Goal: Task Accomplishment & Management: Use online tool/utility

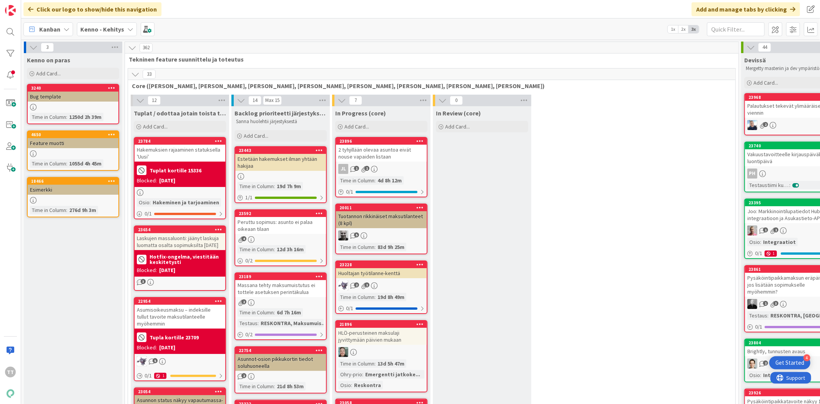
scroll to position [4998, 0]
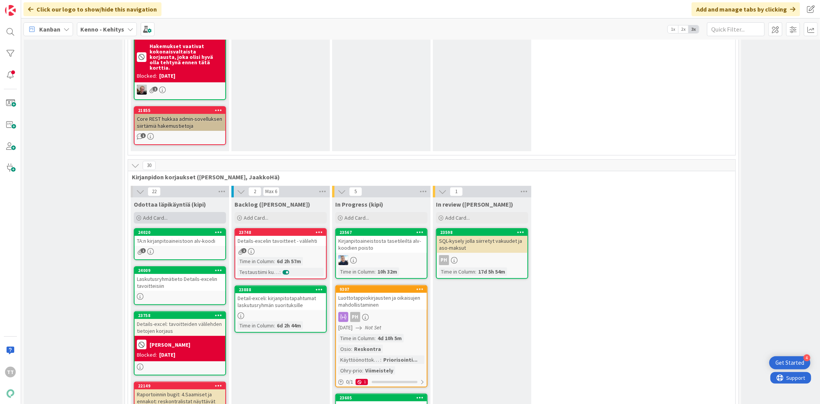
click at [147, 214] on span "Add Card..." at bounding box center [155, 217] width 25 height 7
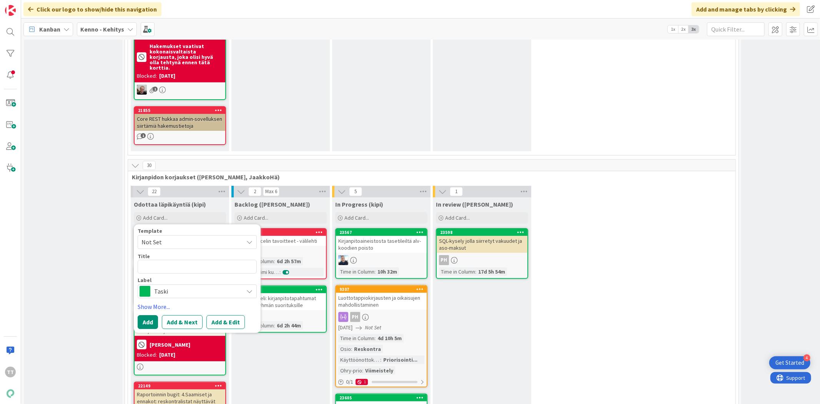
click at [174, 286] on span "Taski" at bounding box center [196, 291] width 85 height 11
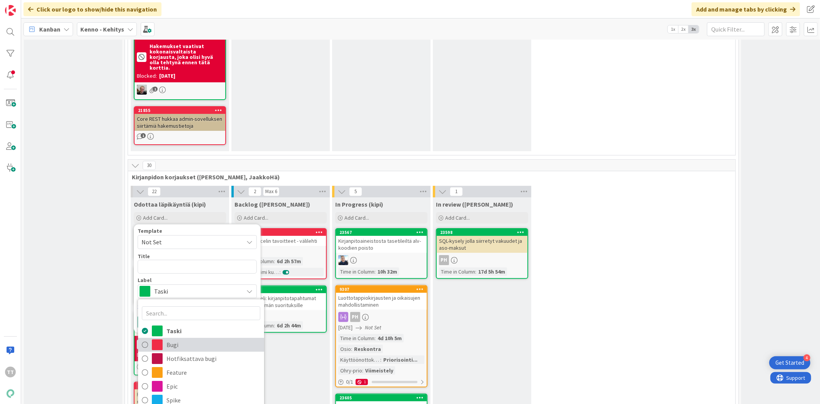
click at [174, 339] on span "Bugi" at bounding box center [213, 345] width 94 height 12
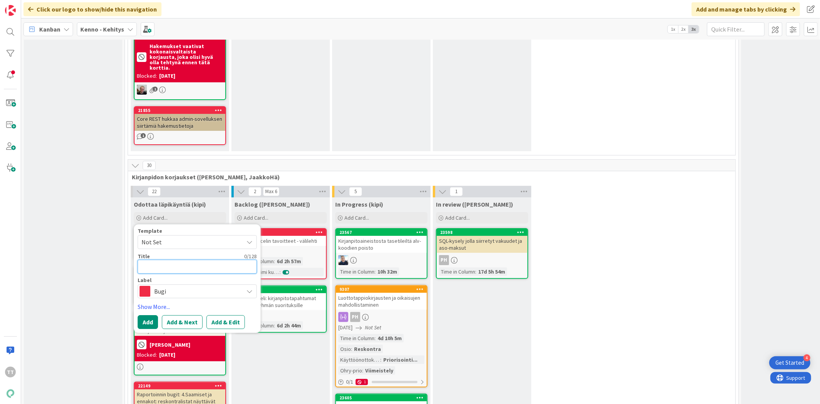
click at [158, 259] on textarea at bounding box center [197, 266] width 119 height 14
type textarea "L"
type textarea "x"
type textarea "La"
type textarea "x"
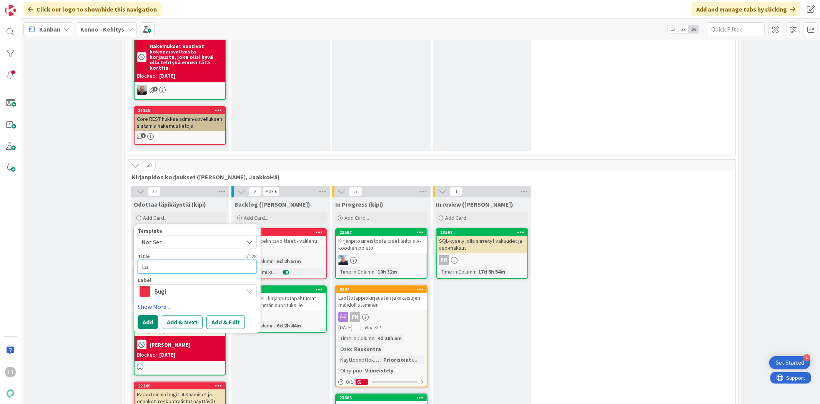
type textarea "Las"
type textarea "x"
type textarea "Lask"
type textarea "x"
type textarea "Lasku"
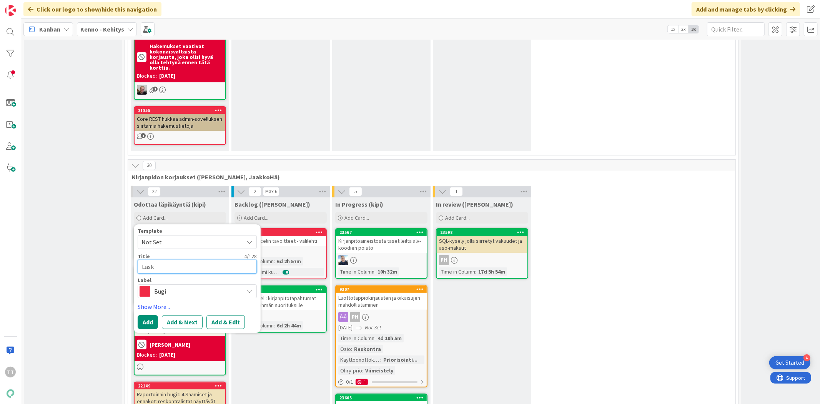
type textarea "x"
type textarea "Laskut"
type textarea "x"
type textarea "Laskutu"
type textarea "x"
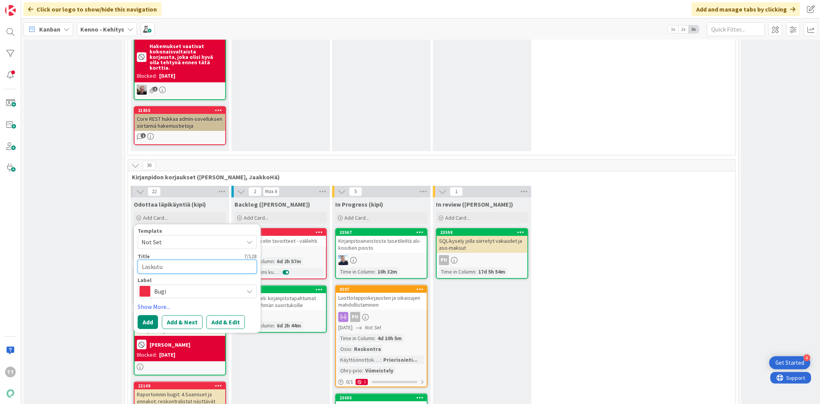
type textarea "Laskutus"
type textarea "x"
type textarea "Laskutusr"
type textarea "x"
type textarea "Laskutusry"
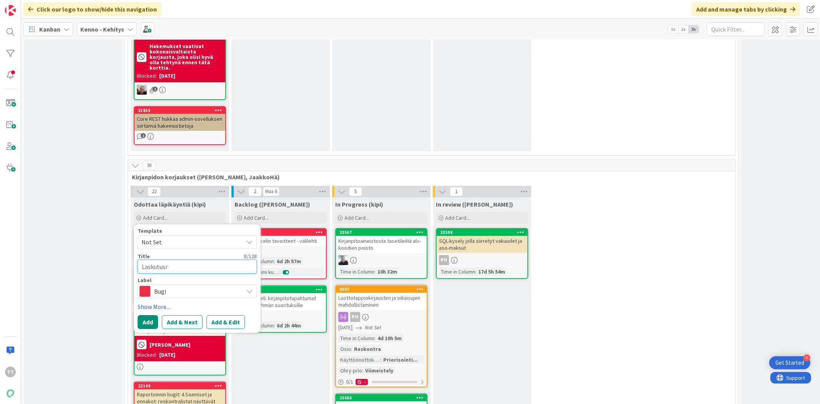
type textarea "x"
type textarea "Laskutusryh"
type textarea "x"
type textarea "Laskutusryhm"
type textarea "x"
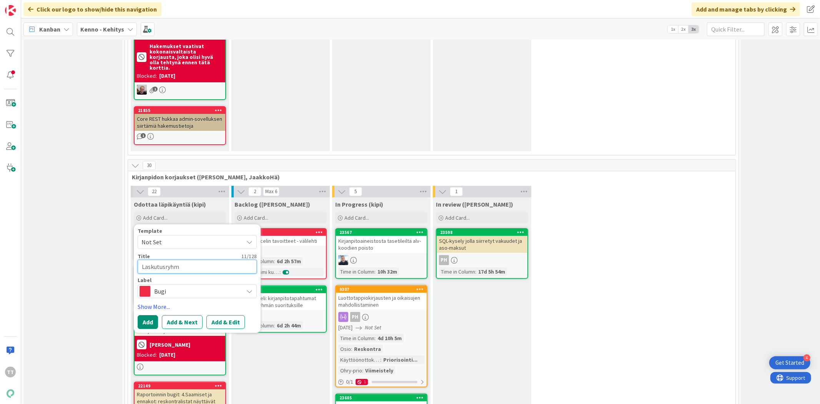
type textarea "Laskutusryhmä"
type textarea "x"
type textarea "Laskutusryhmän"
type textarea "x"
type textarea "Laskutusryhmän"
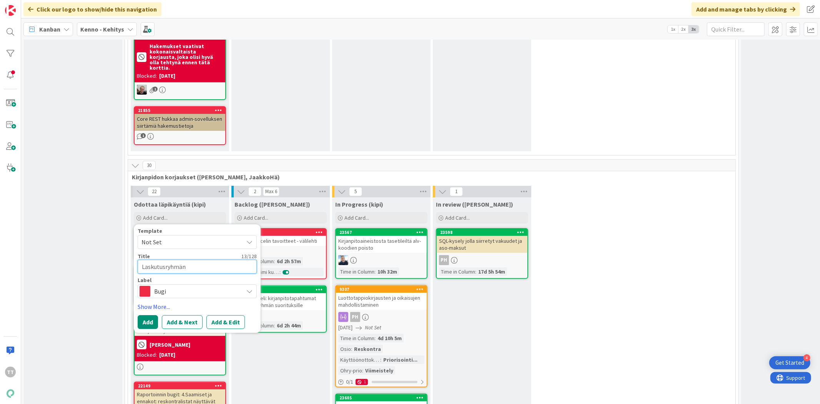
type textarea "x"
type textarea "Laskutusryhmän e"
type textarea "x"
type textarea "Laskutusryhmän en"
type textarea "x"
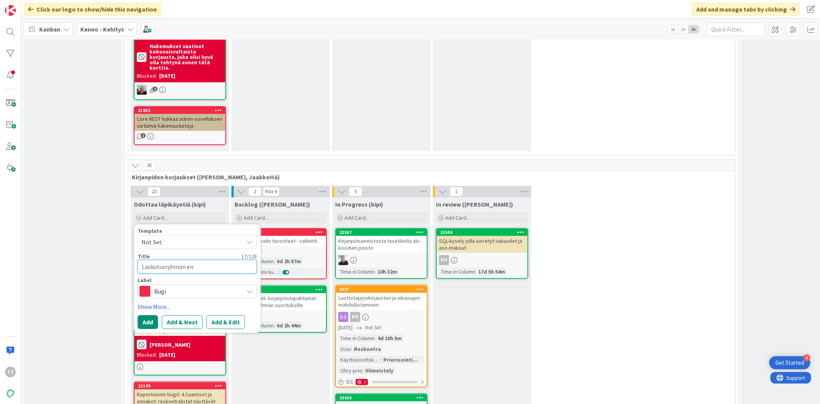
type textarea "Laskutusryhmän enn"
type textarea "x"
type textarea "Laskutusryhmän enna"
type textarea "x"
type textarea "Laskutusryhmän ennak"
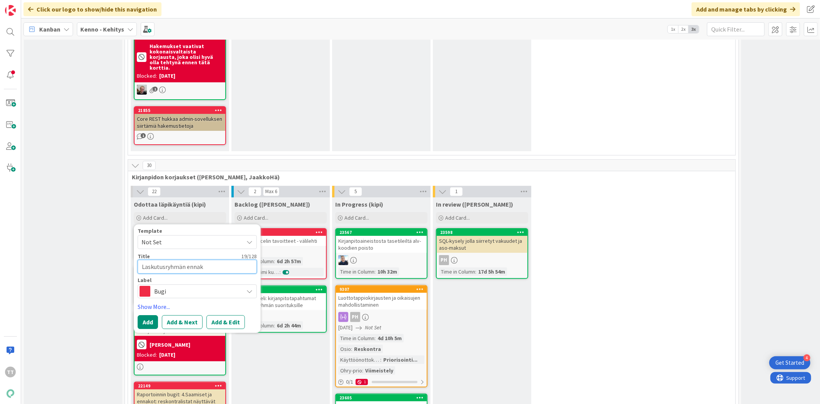
type textarea "x"
type textarea "Laskutusryhmän ennakk"
type textarea "x"
type textarea "Laskutusryhmän ennakko"
type textarea "x"
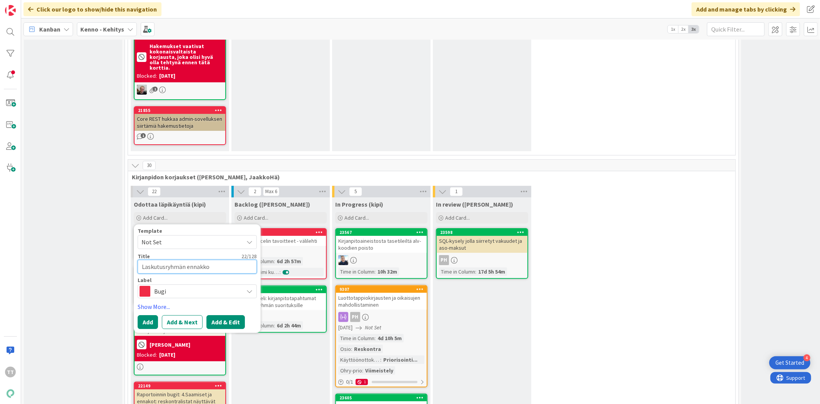
type textarea "Laskutusryhmän ennakko"
click at [214, 315] on button "Add & Edit" at bounding box center [225, 322] width 38 height 14
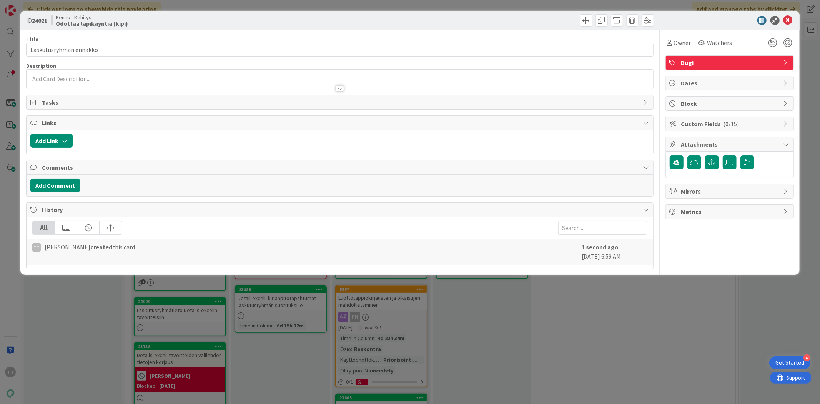
click at [72, 80] on p at bounding box center [339, 79] width 619 height 9
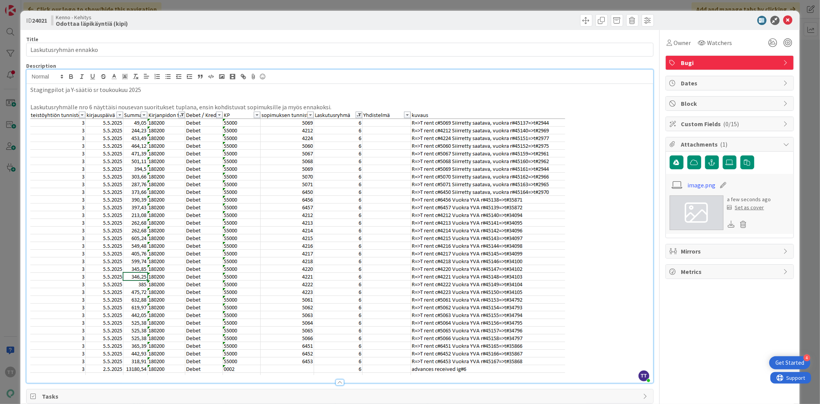
click at [329, 106] on p "Laskutusryhmälle nro 6 näyttäisi nousevan suoritukset tuplana, ensin kohdistuva…" at bounding box center [339, 107] width 619 height 9
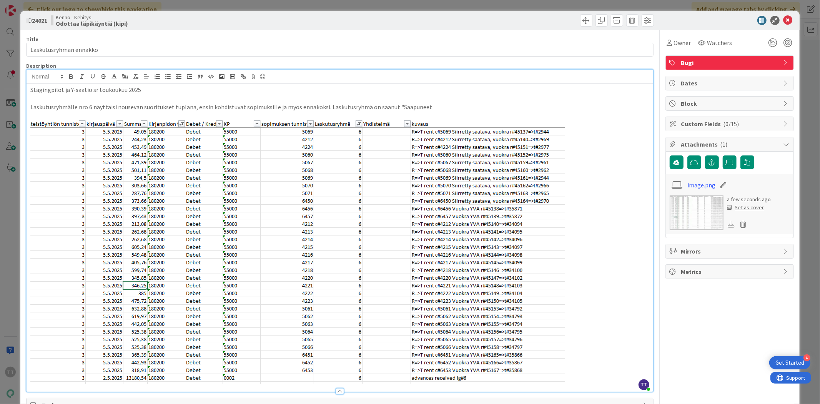
click at [390, 107] on p "Laskutusryhmälle nro 6 näyttäisi nousevan suoritukset tuplana, ensin kohdistuva…" at bounding box center [339, 107] width 619 height 9
click at [471, 106] on p "Laskutusryhmälle nro 6 näyttäisi nousevan suoritukset tuplana, ensin kohdistuva…" at bounding box center [339, 107] width 619 height 9
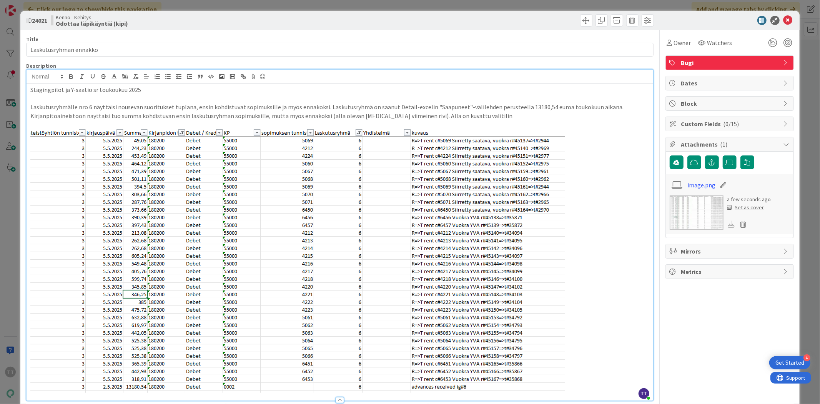
click at [479, 118] on p "Laskutusryhmälle nro 6 näyttäisi nousevan suoritukset tuplana, ensin kohdistuva…" at bounding box center [339, 111] width 619 height 17
click at [594, 383] on p at bounding box center [339, 260] width 619 height 263
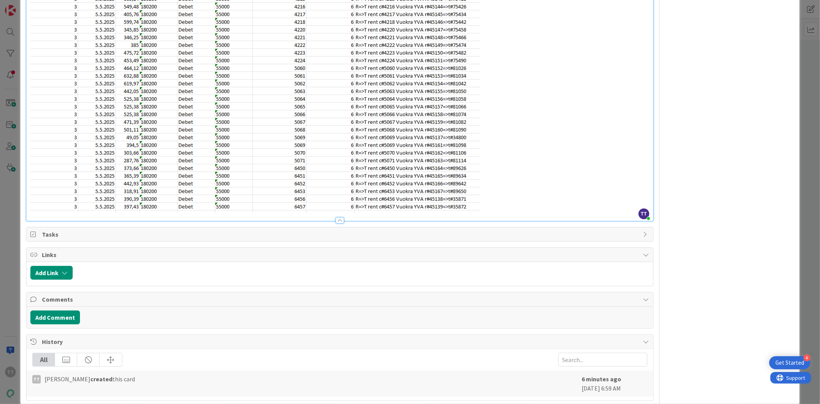
scroll to position [461, 0]
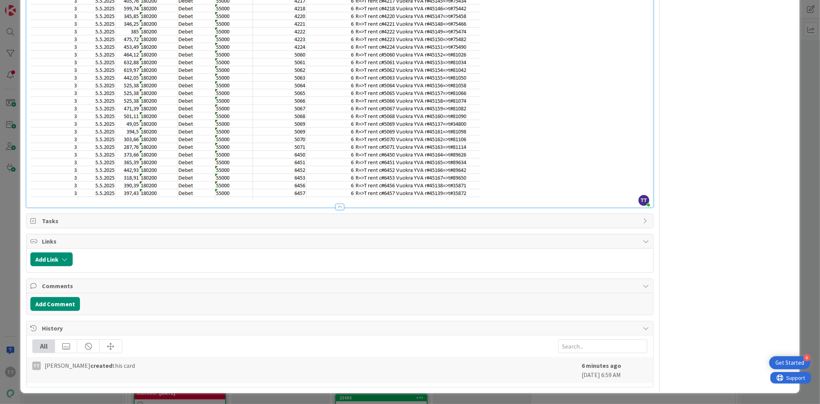
click at [504, 193] on p at bounding box center [339, 74] width 619 height 250
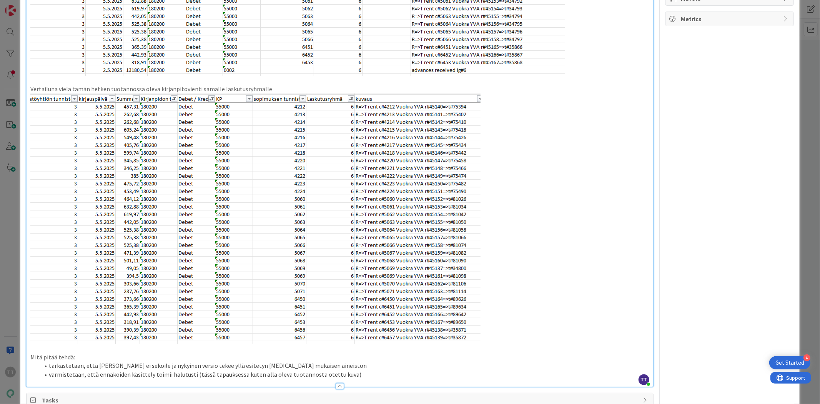
scroll to position [0, 0]
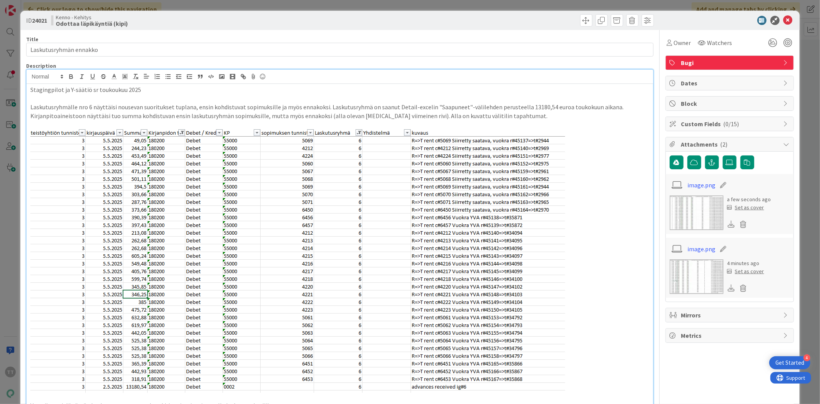
click at [140, 90] on p "Stagingpilot ja Y-säätiö sr toukoukuu 2025" at bounding box center [339, 89] width 619 height 9
click at [783, 21] on icon at bounding box center [787, 20] width 9 height 9
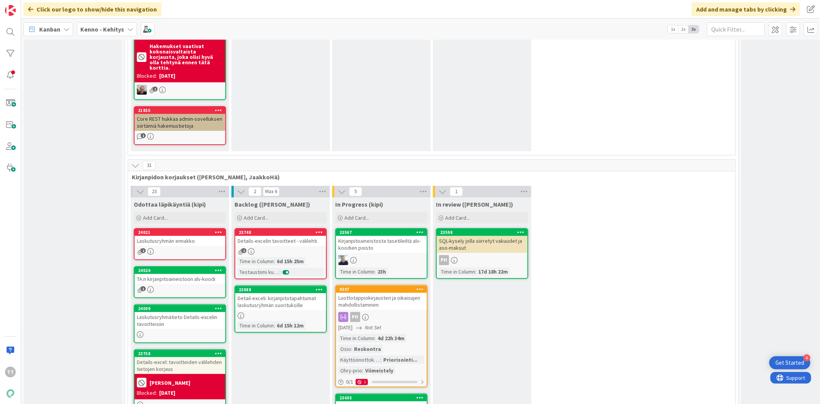
click at [183, 236] on div "Laskutusryhmän ennakko" at bounding box center [180, 241] width 91 height 10
